Goal: Information Seeking & Learning: Learn about a topic

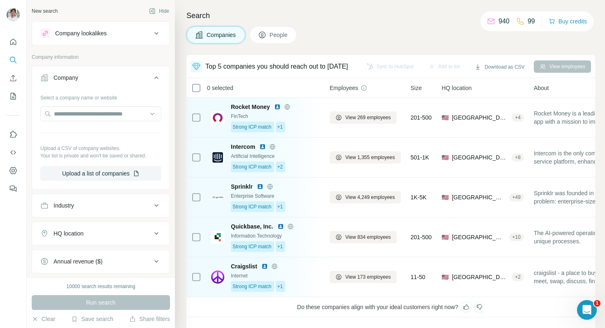
click at [365, 44] on div "Search Companies People Top 5 companies you should reach out to [DATE] Sync to …" at bounding box center [390, 164] width 430 height 328
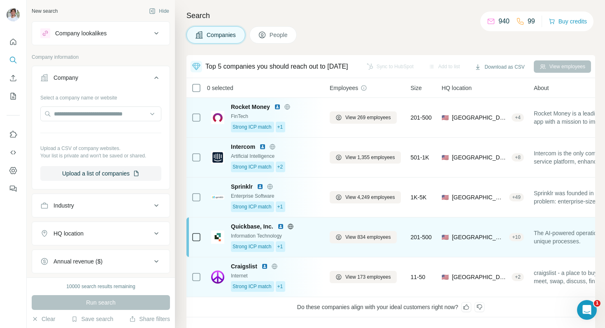
click at [281, 227] on img at bounding box center [280, 226] width 7 height 7
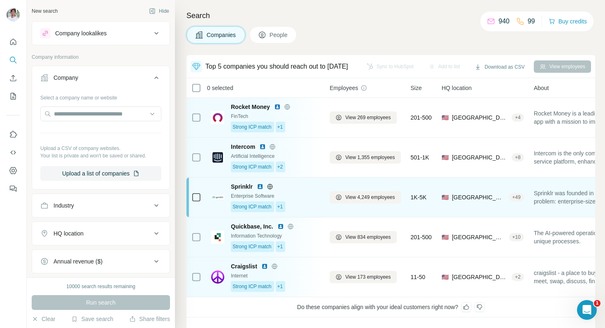
click at [260, 186] on img at bounding box center [260, 186] width 7 height 7
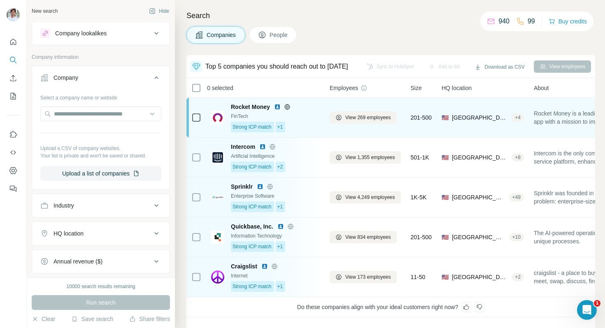
click at [276, 106] on img at bounding box center [277, 107] width 7 height 7
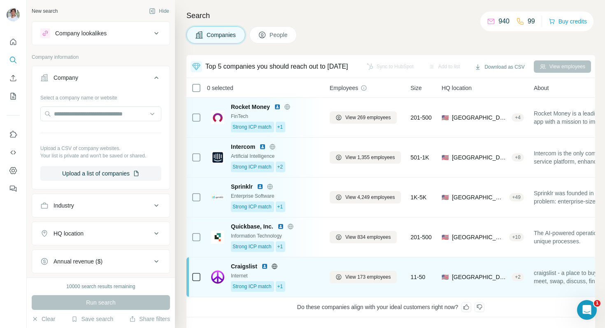
drag, startPoint x: 269, startPoint y: 262, endPoint x: 265, endPoint y: 268, distance: 6.5
click at [265, 268] on div "Craigslist" at bounding box center [275, 266] width 89 height 8
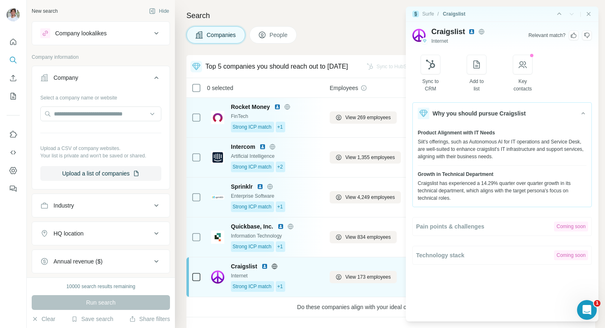
click at [265, 268] on img at bounding box center [264, 266] width 7 height 7
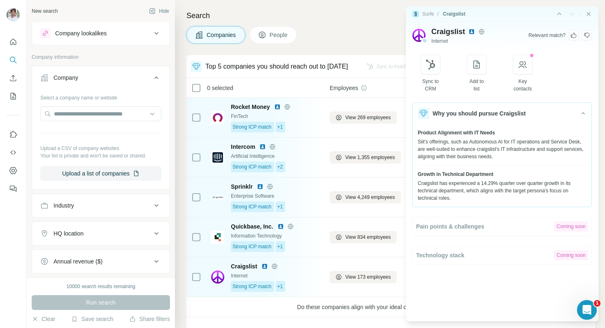
click at [260, 9] on div "Search Companies People Top 5 companies you should reach out to [DATE] Sync to …" at bounding box center [390, 164] width 430 height 328
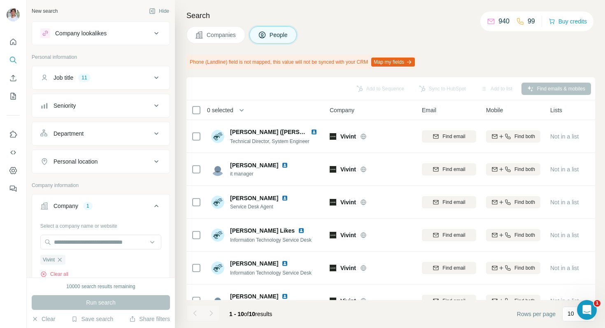
scroll to position [96, 0]
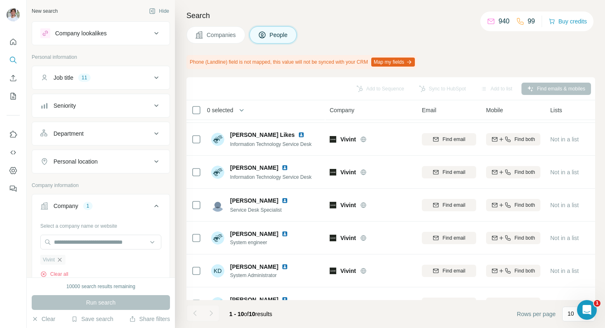
click at [61, 259] on icon "button" at bounding box center [60, 260] width 4 height 4
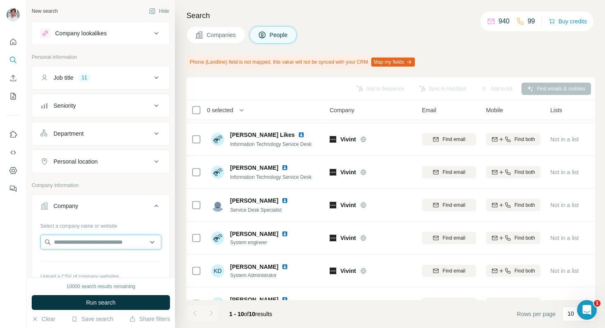
click at [69, 244] on input "text" at bounding box center [100, 242] width 121 height 15
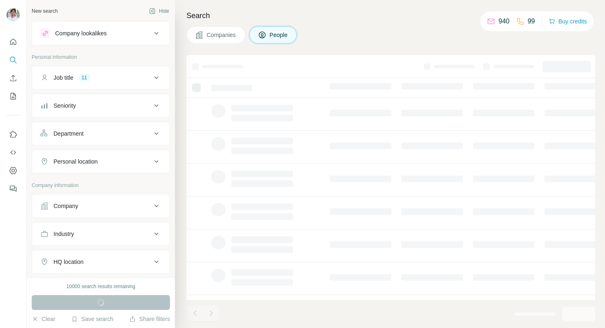
click at [95, 211] on button "Company" at bounding box center [100, 206] width 137 height 20
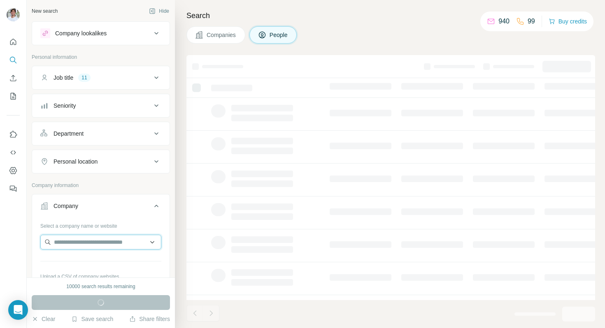
click at [83, 241] on input "text" at bounding box center [100, 242] width 121 height 15
paste input "**********"
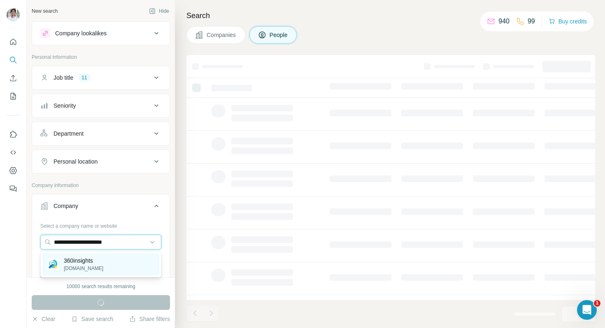
type input "**********"
click at [87, 260] on p "360insights" at bounding box center [83, 261] width 39 height 8
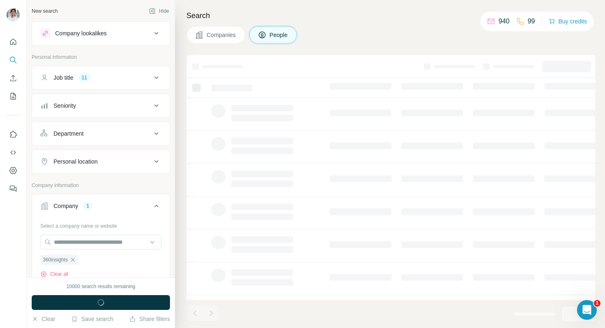
click at [225, 47] on div "Search Companies People" at bounding box center [390, 164] width 430 height 328
click at [225, 39] on button "Companies" at bounding box center [215, 34] width 59 height 17
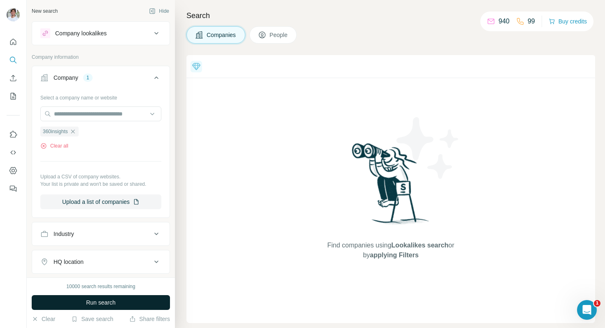
click at [95, 301] on span "Run search" at bounding box center [101, 303] width 30 height 8
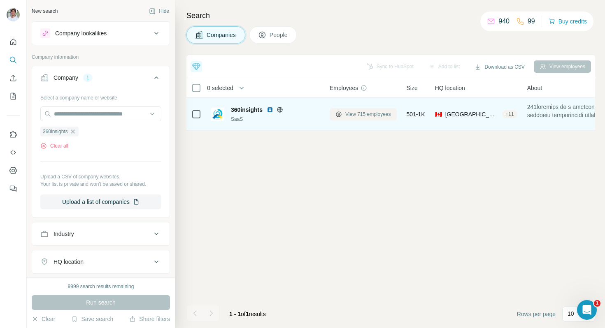
click at [357, 116] on span "View 715 employees" at bounding box center [368, 114] width 46 height 7
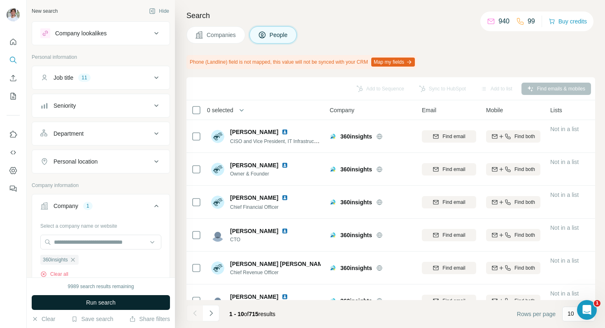
click at [146, 299] on button "Run search" at bounding box center [101, 302] width 138 height 15
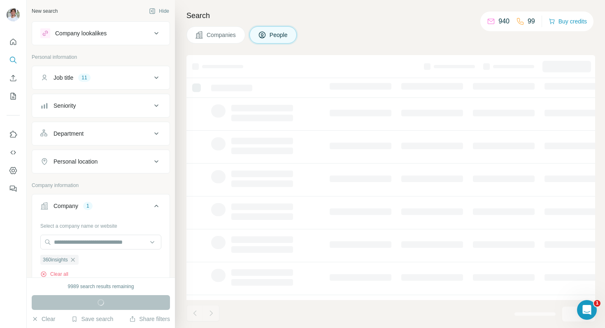
click at [330, 35] on div "Companies People" at bounding box center [390, 34] width 408 height 17
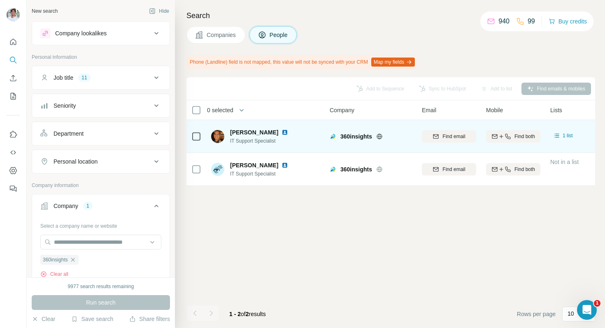
click at [288, 133] on img at bounding box center [284, 132] width 7 height 7
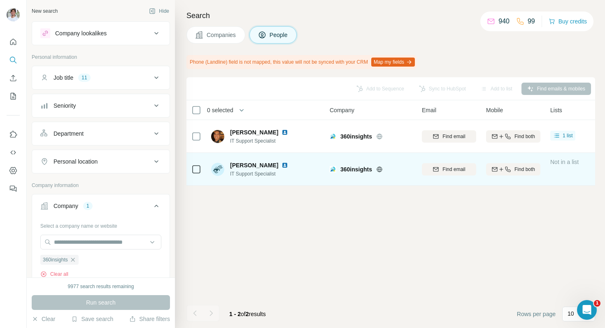
click at [284, 164] on img at bounding box center [284, 165] width 7 height 7
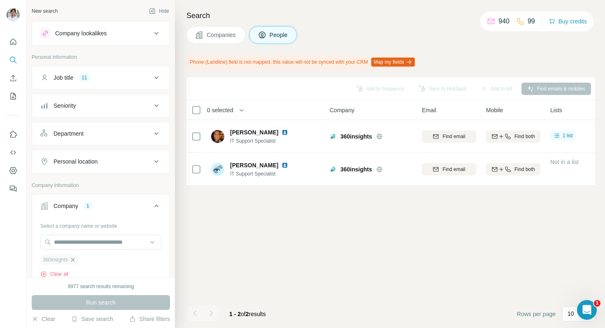
click at [76, 258] on icon "button" at bounding box center [72, 260] width 7 height 7
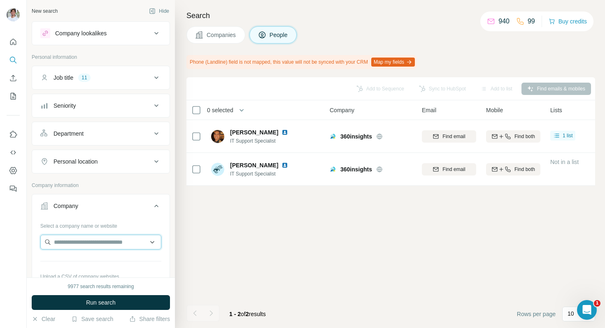
click at [84, 247] on input "text" at bounding box center [100, 242] width 121 height 15
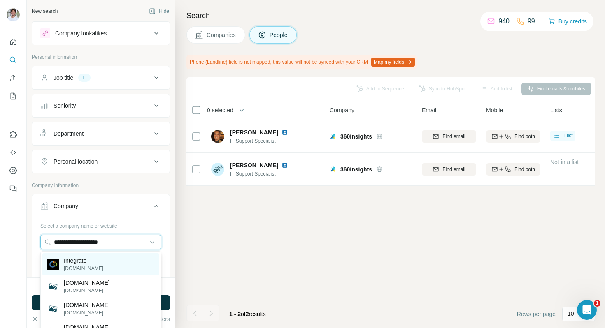
type input "**********"
click at [89, 260] on p "Integrate" at bounding box center [83, 261] width 39 height 8
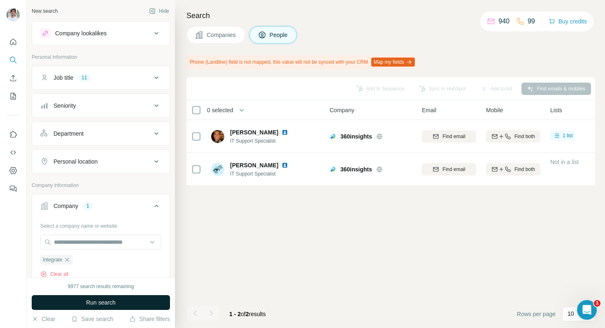
click at [136, 297] on button "Run search" at bounding box center [101, 302] width 138 height 15
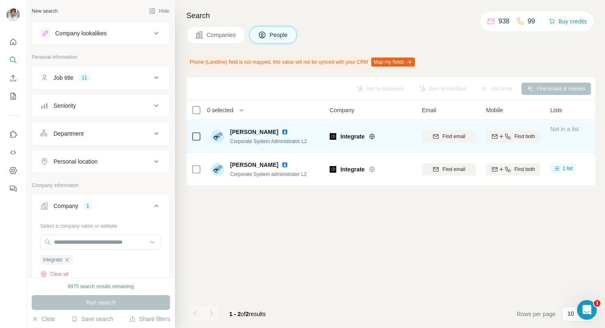
click at [281, 129] on img at bounding box center [284, 132] width 7 height 7
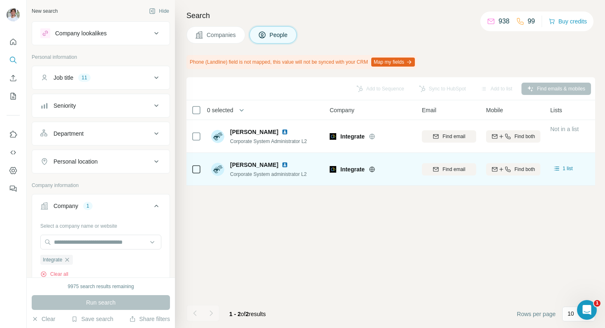
click at [281, 163] on img at bounding box center [284, 165] width 7 height 7
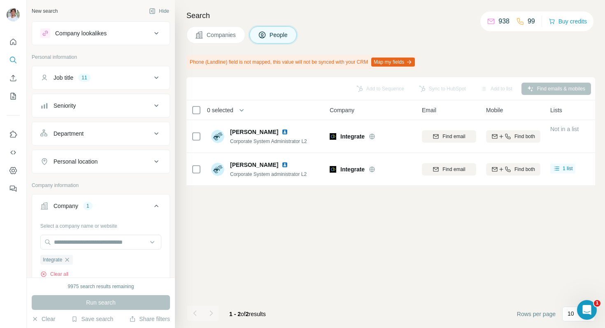
drag, startPoint x: 228, startPoint y: 37, endPoint x: 185, endPoint y: 197, distance: 165.6
click at [228, 37] on span "Companies" at bounding box center [221, 35] width 30 height 8
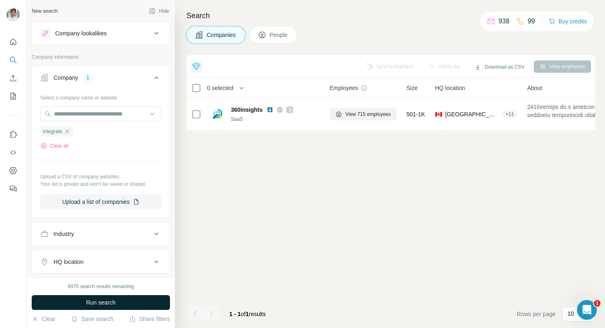
click at [147, 299] on button "Run search" at bounding box center [101, 302] width 138 height 15
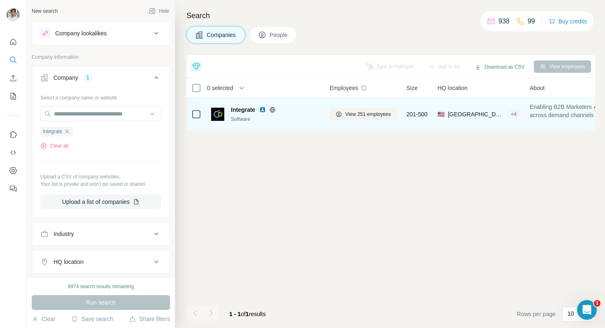
click at [264, 109] on img at bounding box center [262, 110] width 7 height 7
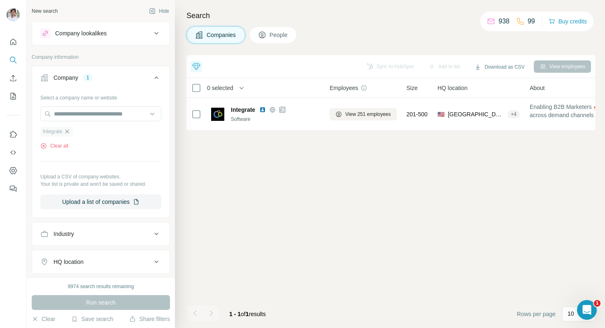
click at [70, 132] on icon "button" at bounding box center [67, 131] width 7 height 7
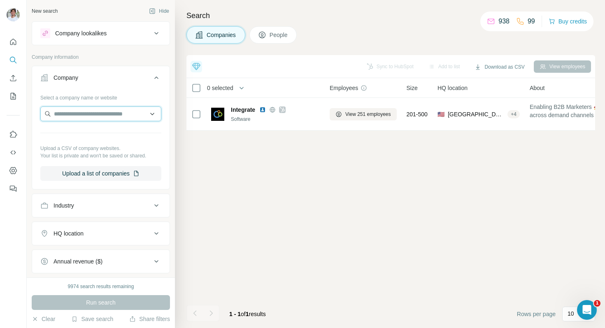
click at [84, 120] on input "text" at bounding box center [100, 114] width 121 height 15
type input "**********"
click at [93, 139] on p "perfectserve.com" at bounding box center [83, 140] width 39 height 7
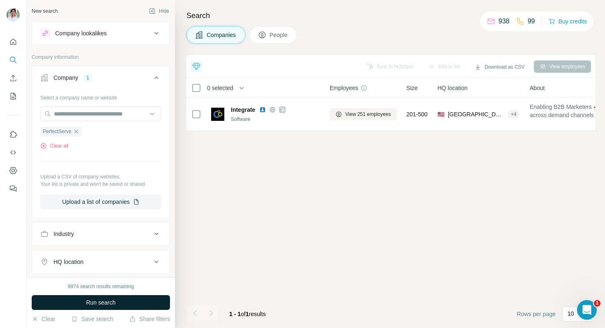
click at [95, 304] on span "Run search" at bounding box center [101, 303] width 30 height 8
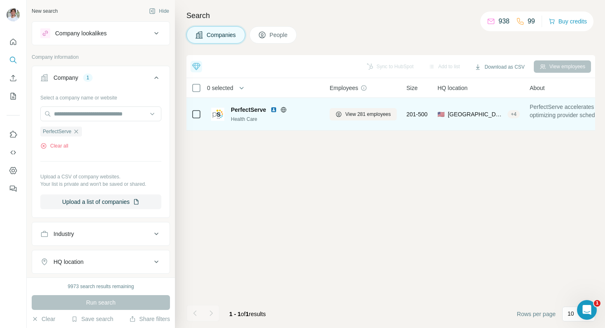
click at [276, 109] on img at bounding box center [273, 110] width 7 height 7
click at [350, 108] on button "View 281 employees" at bounding box center [362, 114] width 67 height 12
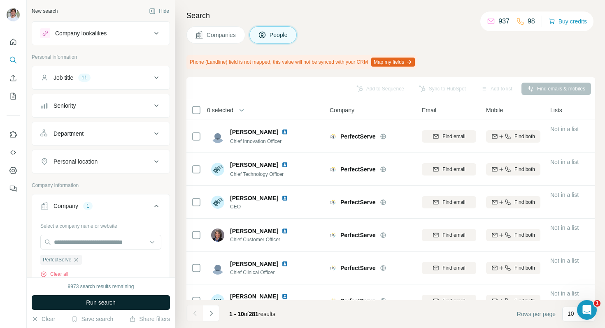
click at [161, 303] on button "Run search" at bounding box center [101, 302] width 138 height 15
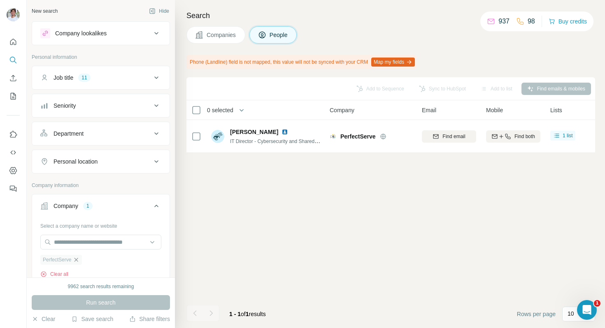
click at [78, 260] on icon "button" at bounding box center [76, 260] width 4 height 4
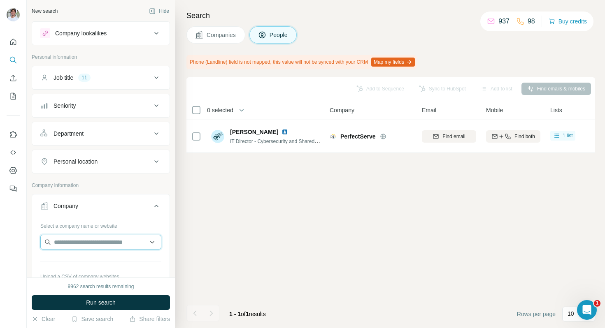
click at [87, 245] on input "text" at bounding box center [100, 242] width 121 height 15
type input "**********"
click at [91, 261] on div "Type to search" at bounding box center [100, 261] width 117 height 16
click at [102, 234] on div "Select a company name or website Upload a CSV of company websites. Your list is…" at bounding box center [100, 264] width 121 height 90
click at [102, 239] on input "text" at bounding box center [100, 242] width 121 height 15
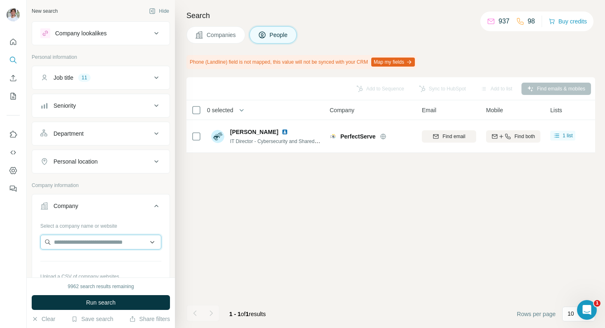
paste input "**********"
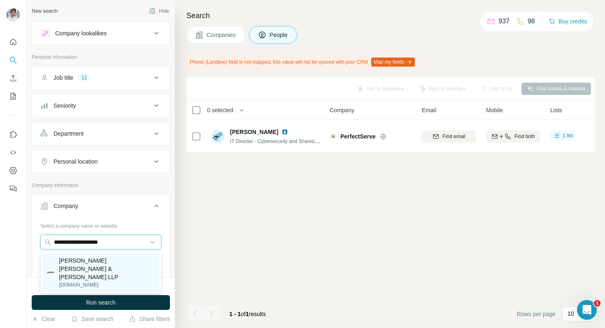
type input "**********"
click at [105, 262] on p "Kasowitz Benson Torres & Friedman LLP" at bounding box center [106, 269] width 95 height 25
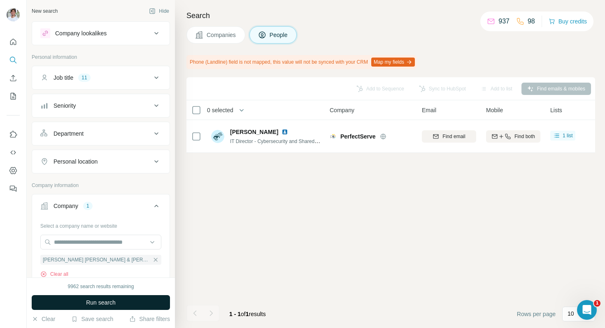
click at [108, 300] on span "Run search" at bounding box center [101, 303] width 30 height 8
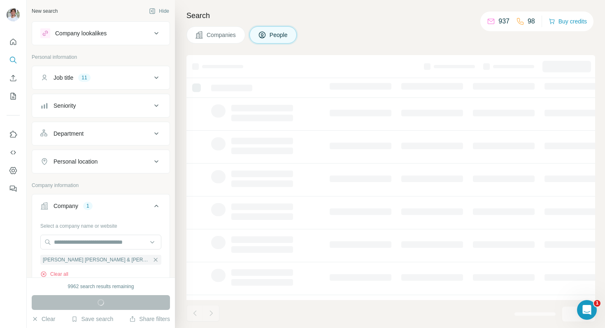
click at [344, 39] on div "Companies People" at bounding box center [390, 34] width 408 height 17
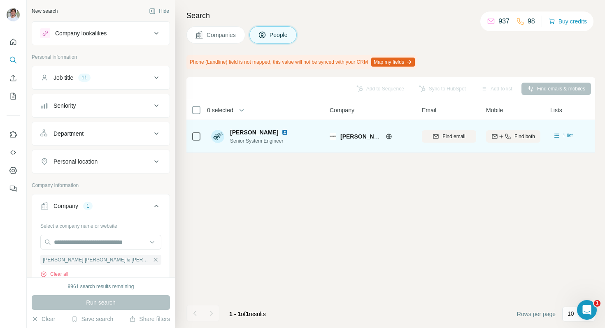
click at [281, 129] on img at bounding box center [284, 132] width 7 height 7
